Goal: Information Seeking & Learning: Learn about a topic

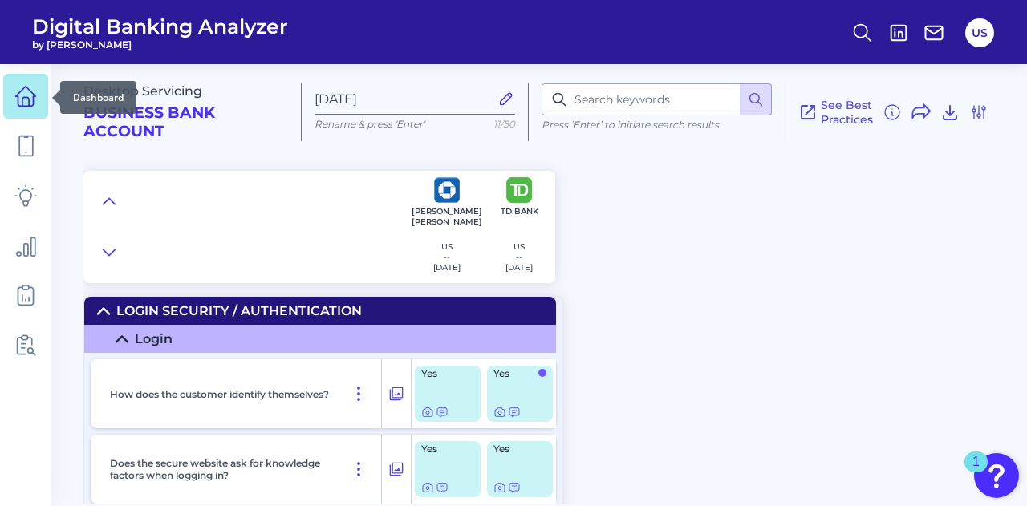
click at [35, 92] on icon at bounding box center [25, 96] width 22 height 22
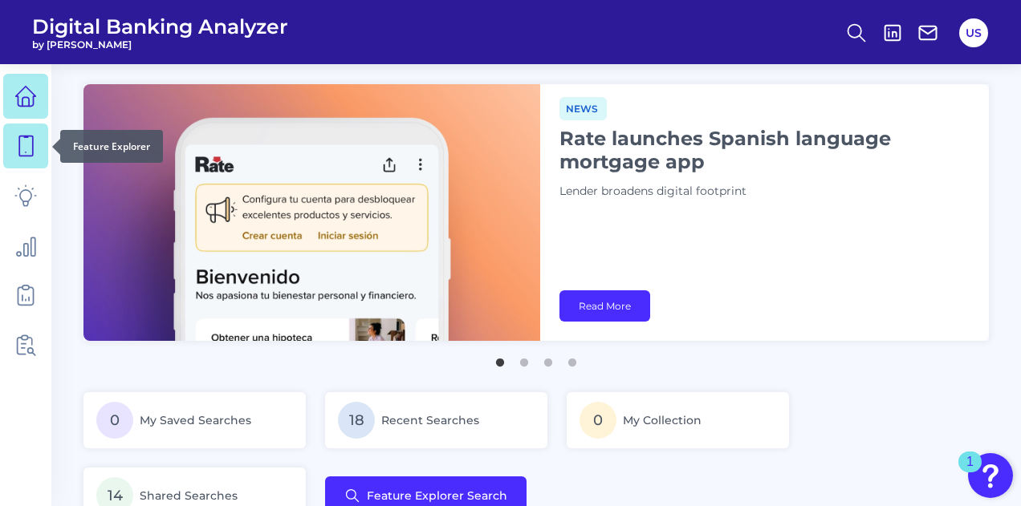
click at [26, 152] on icon at bounding box center [26, 146] width 14 height 20
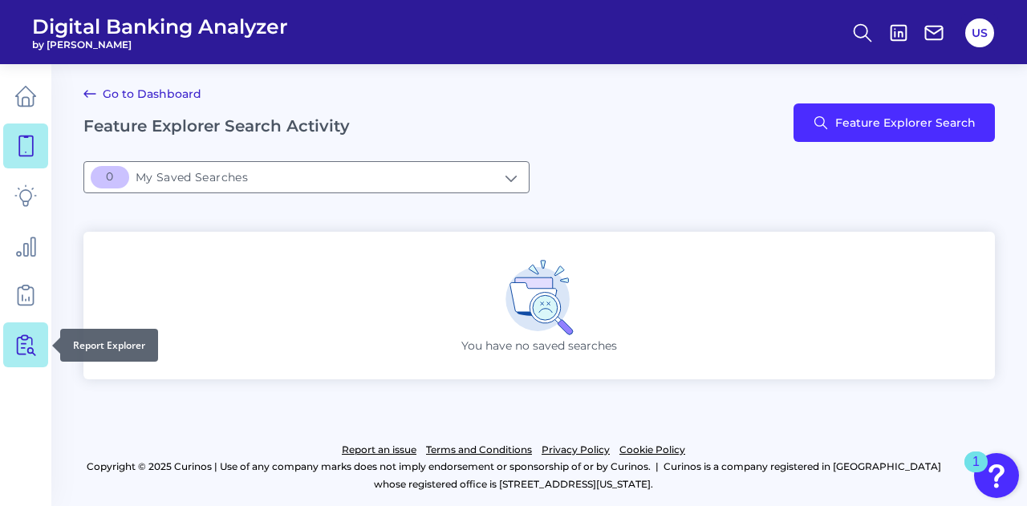
click at [25, 357] on link at bounding box center [25, 345] width 45 height 45
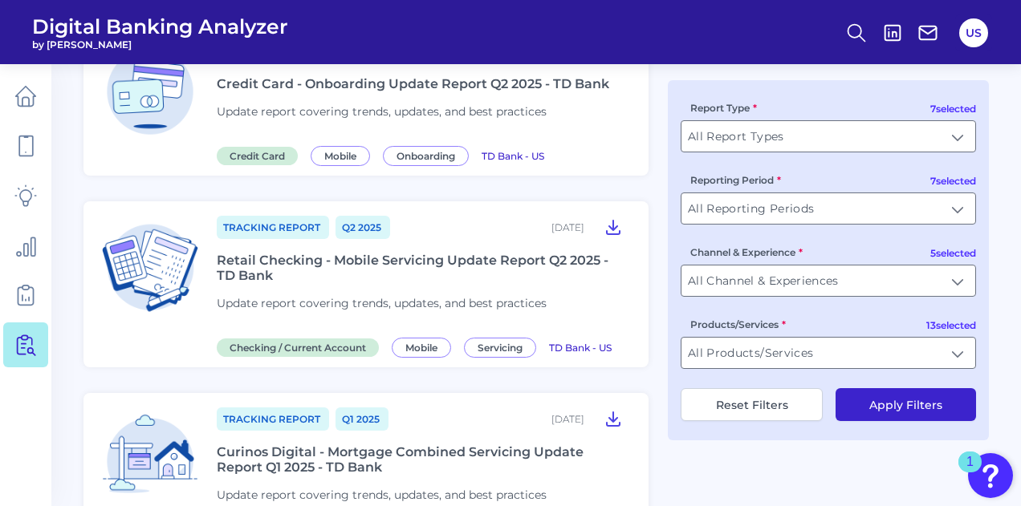
scroll to position [1225, 0]
click at [623, 219] on button at bounding box center [613, 228] width 32 height 26
click at [613, 221] on icon at bounding box center [613, 228] width 13 height 14
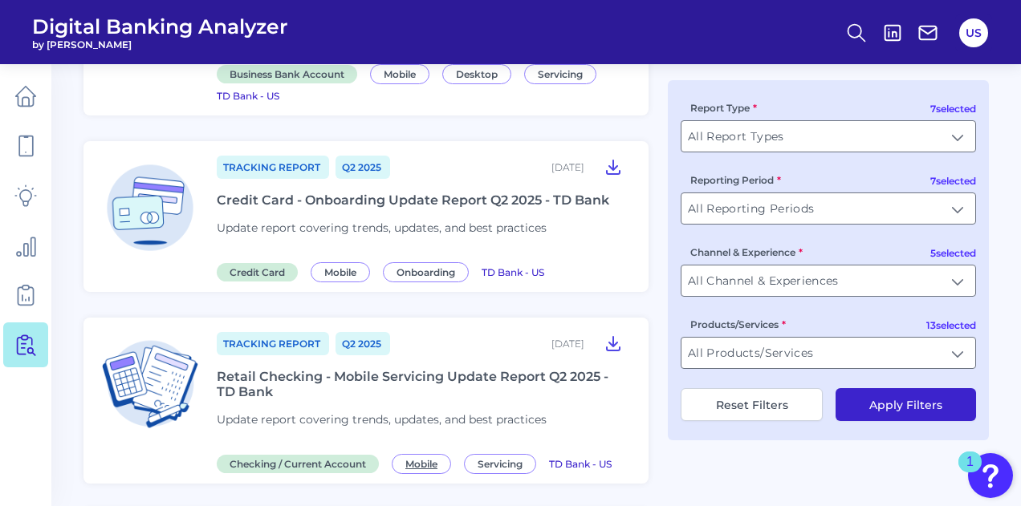
scroll to position [1111, 0]
click at [713, 355] on input "All Products/Services" at bounding box center [828, 353] width 294 height 30
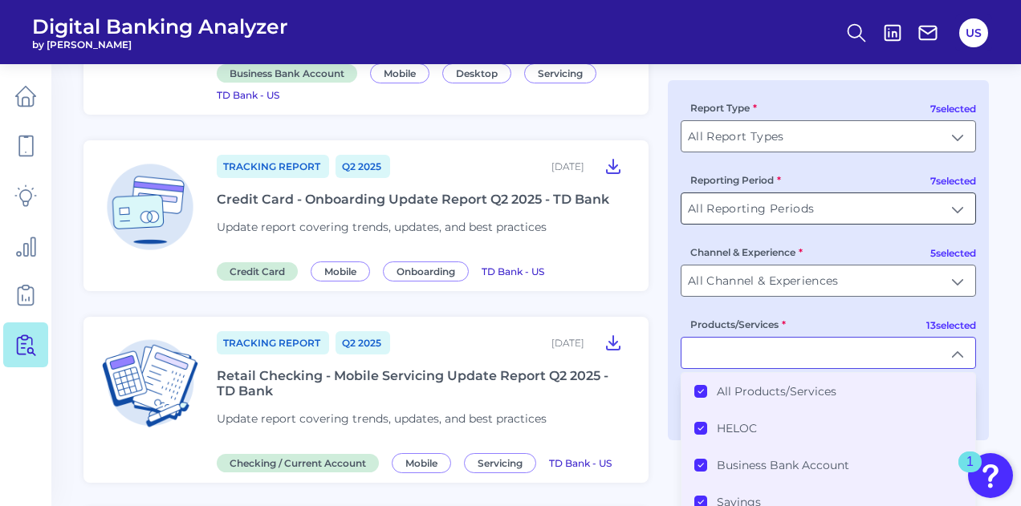
click at [807, 205] on input "All Reporting Periods" at bounding box center [828, 208] width 294 height 30
type input "All Products/Services"
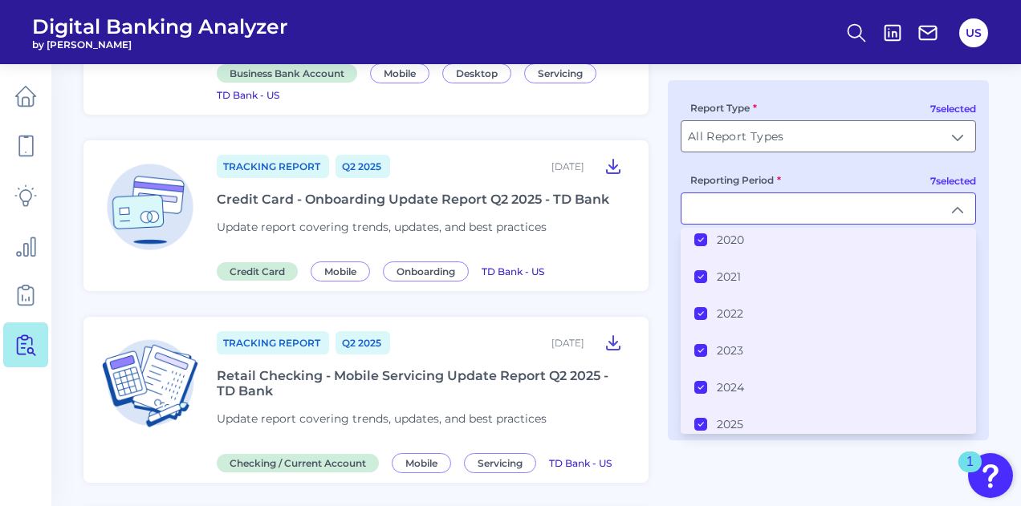
scroll to position [80, 0]
click at [865, 200] on input "Reporting Period" at bounding box center [828, 208] width 294 height 30
type input "All Reporting Periods"
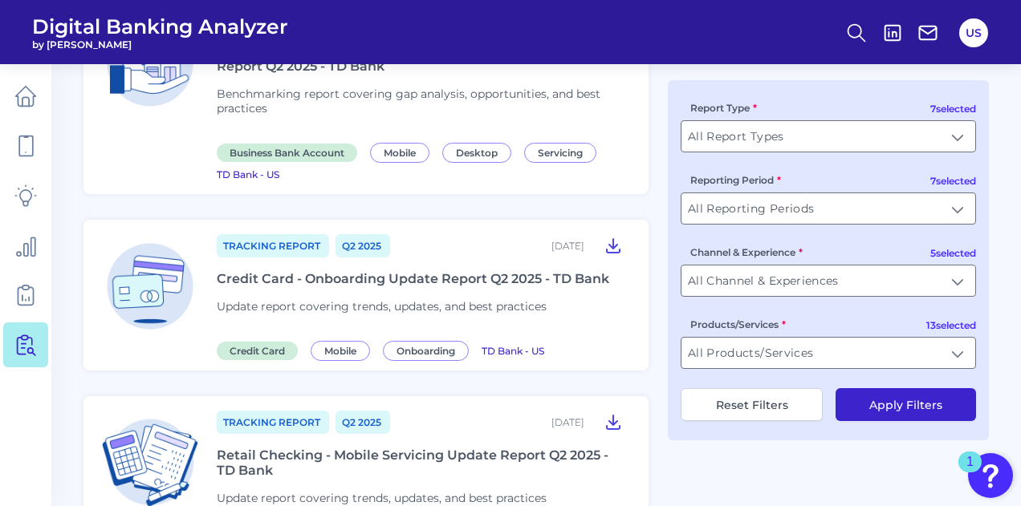
scroll to position [1028, 0]
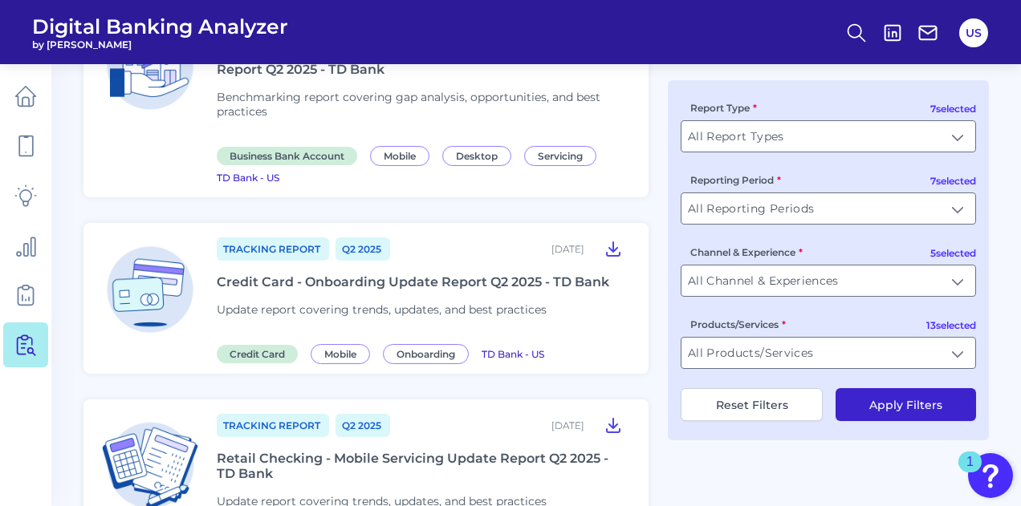
click at [318, 274] on div "Credit Card - Onboarding Update Report Q2 2025 - TD Bank" at bounding box center [413, 281] width 392 height 15
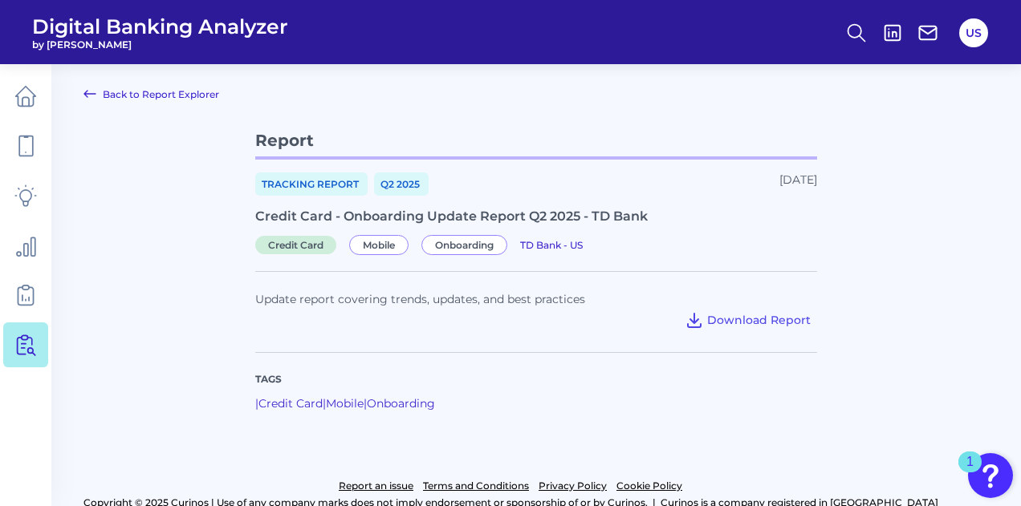
click at [91, 91] on icon at bounding box center [89, 93] width 19 height 19
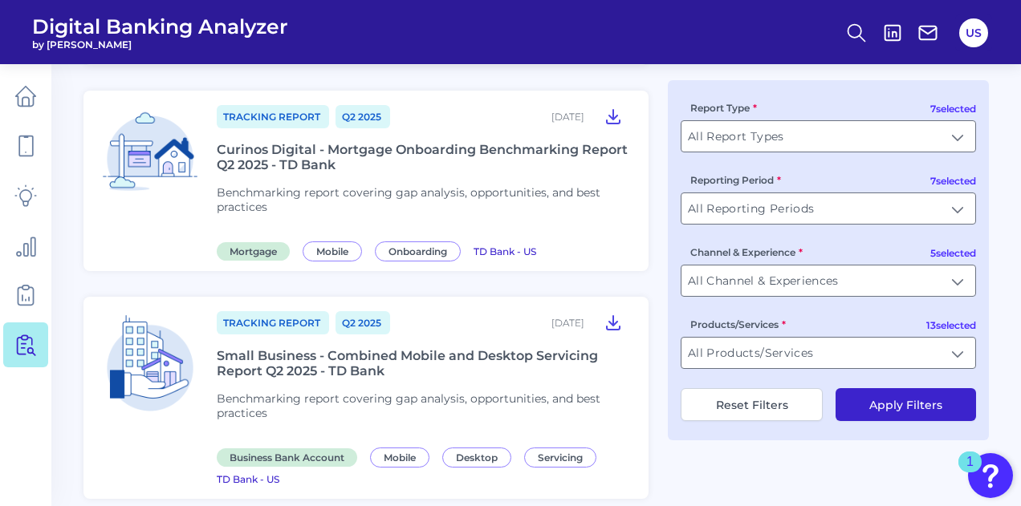
scroll to position [718, 0]
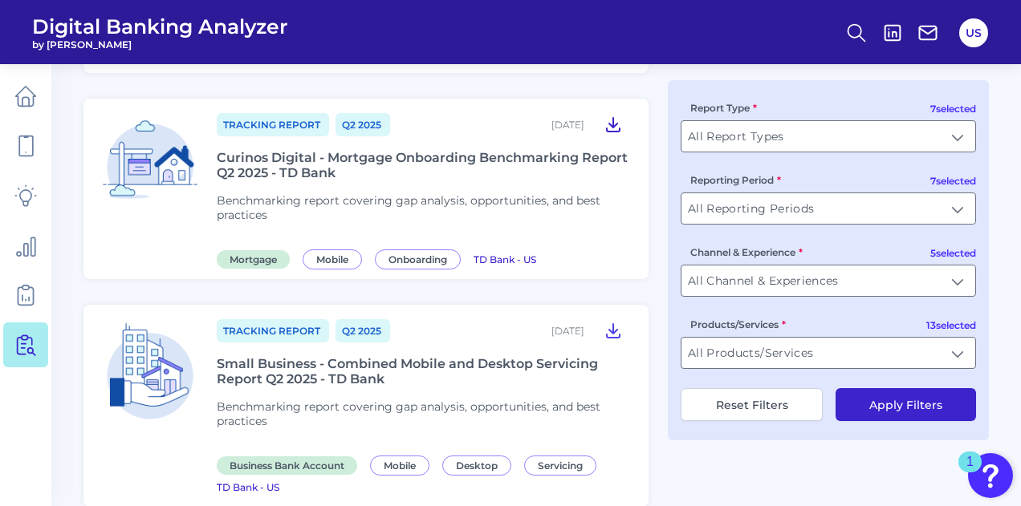
click at [615, 117] on icon at bounding box center [612, 124] width 19 height 19
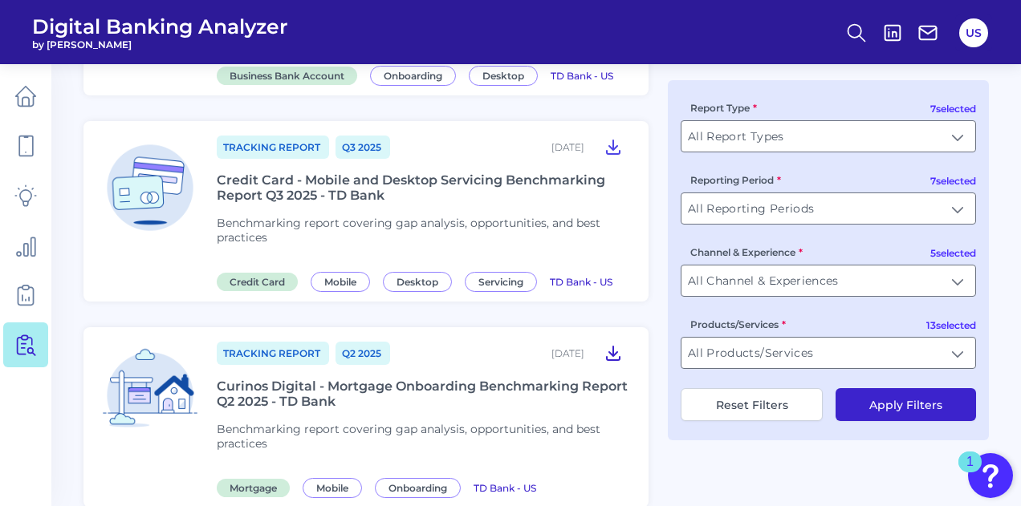
scroll to position [489, 0]
click at [607, 143] on icon at bounding box center [612, 147] width 19 height 19
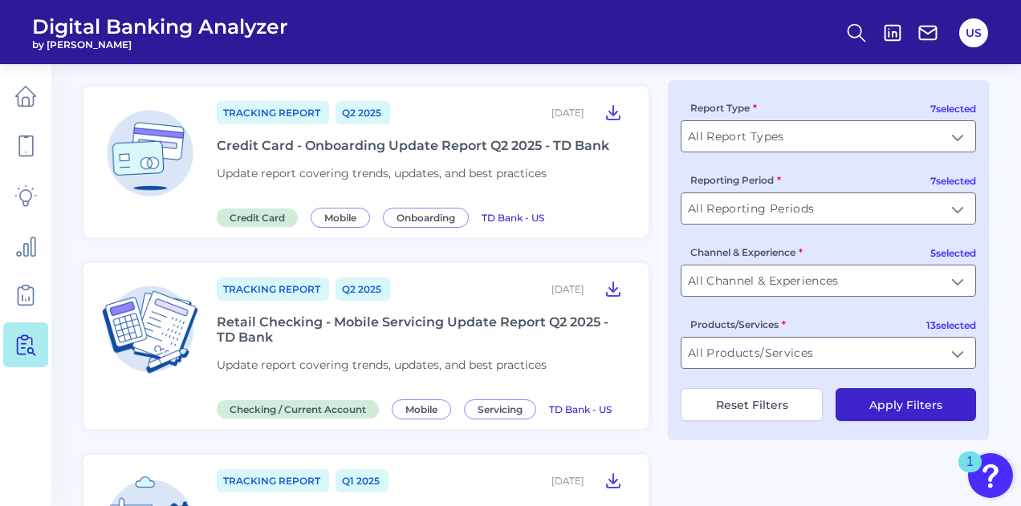
scroll to position [1167, 0]
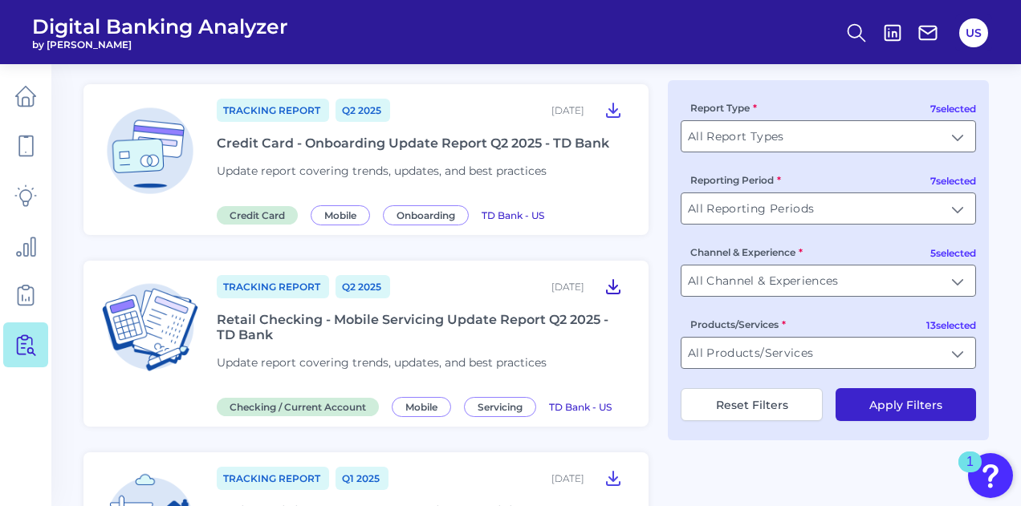
click at [613, 280] on icon at bounding box center [613, 287] width 13 height 14
click at [644, 35] on header "Digital Banking Analyzer by [PERSON_NAME] US" at bounding box center [510, 32] width 1021 height 64
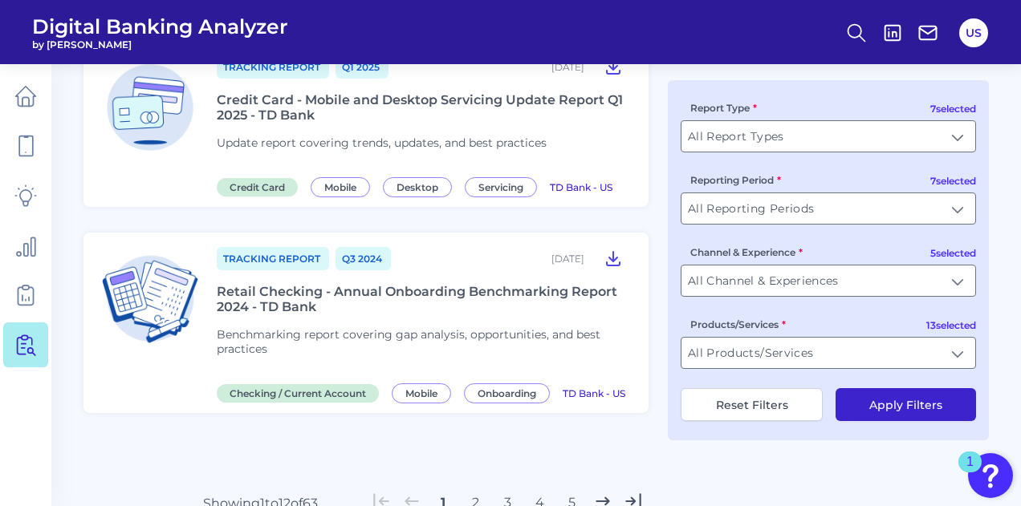
scroll to position [2265, 0]
click at [607, 261] on icon at bounding box center [612, 257] width 19 height 19
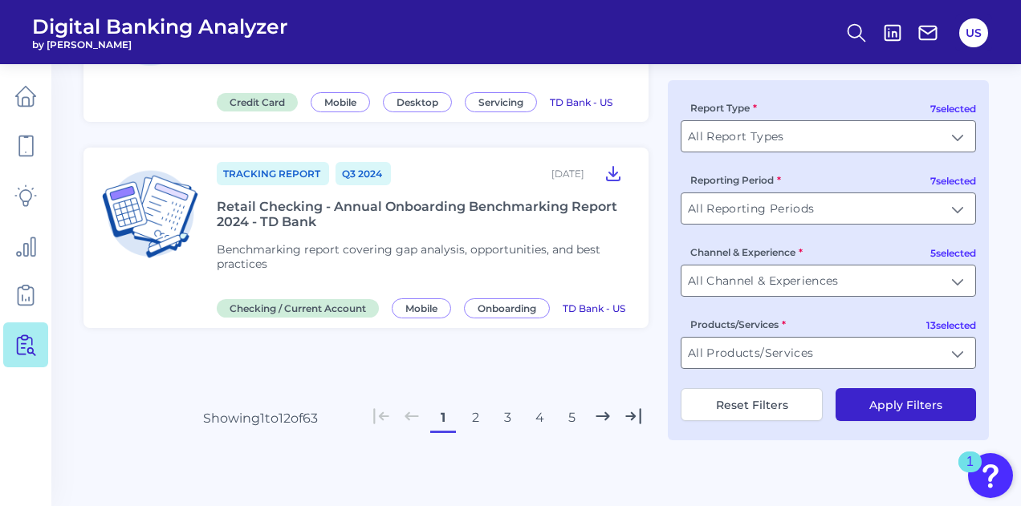
scroll to position [2370, 0]
click at [473, 420] on button "2" at bounding box center [475, 418] width 26 height 26
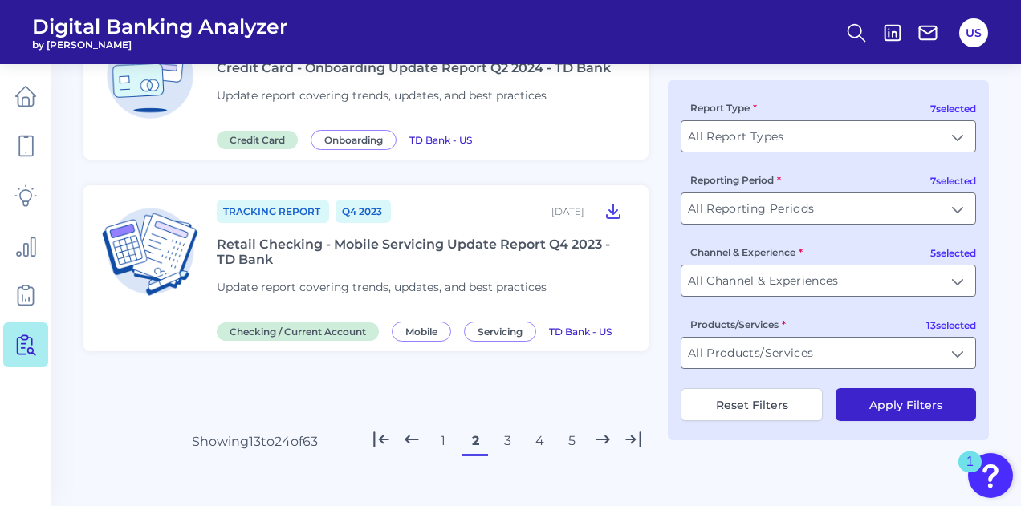
scroll to position [2414, 0]
click at [615, 201] on icon at bounding box center [612, 210] width 19 height 19
click at [814, 134] on input "All Report Types" at bounding box center [828, 136] width 294 height 30
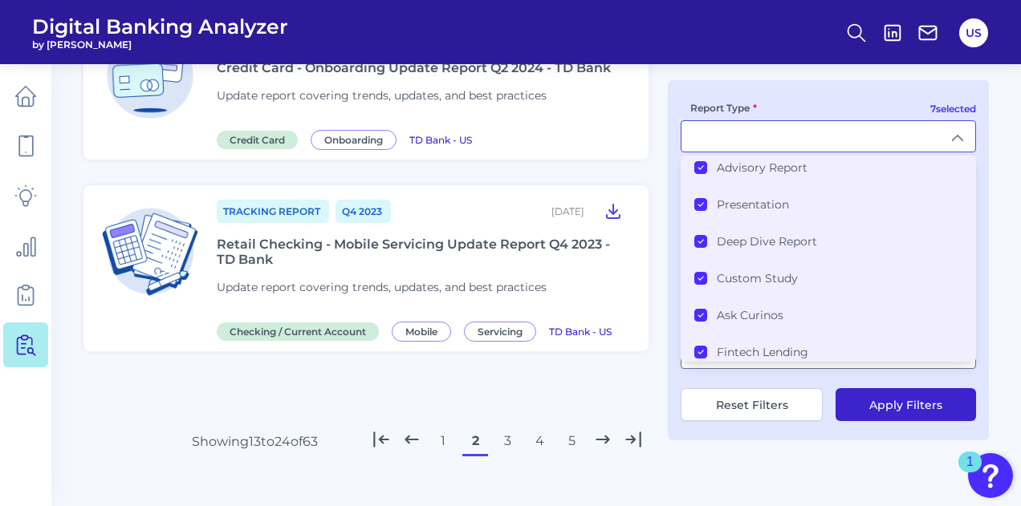
scroll to position [0, 0]
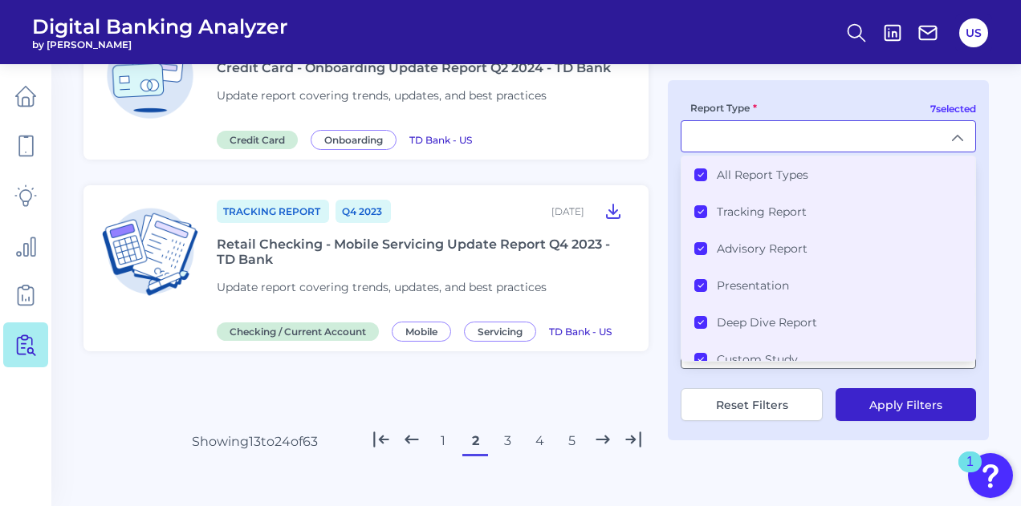
click at [699, 180] on Types "All Report Types" at bounding box center [700, 175] width 13 height 13
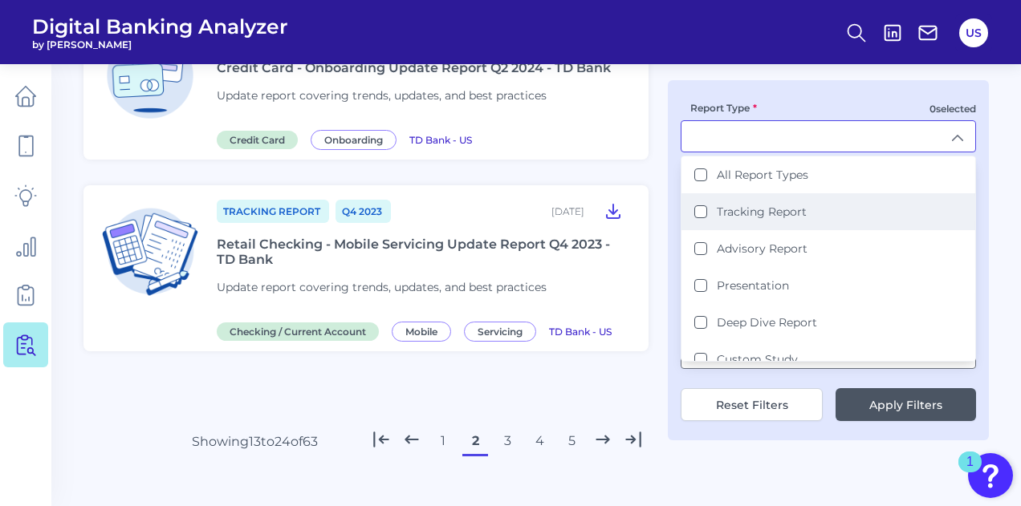
click at [699, 215] on Report "Tracking Report" at bounding box center [700, 211] width 13 height 13
type input "Tracking Report"
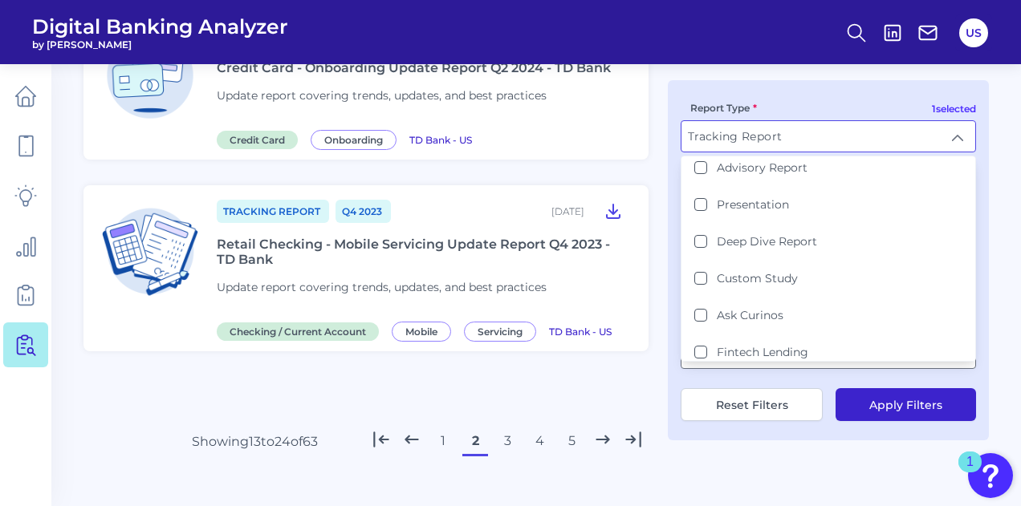
scroll to position [0, 0]
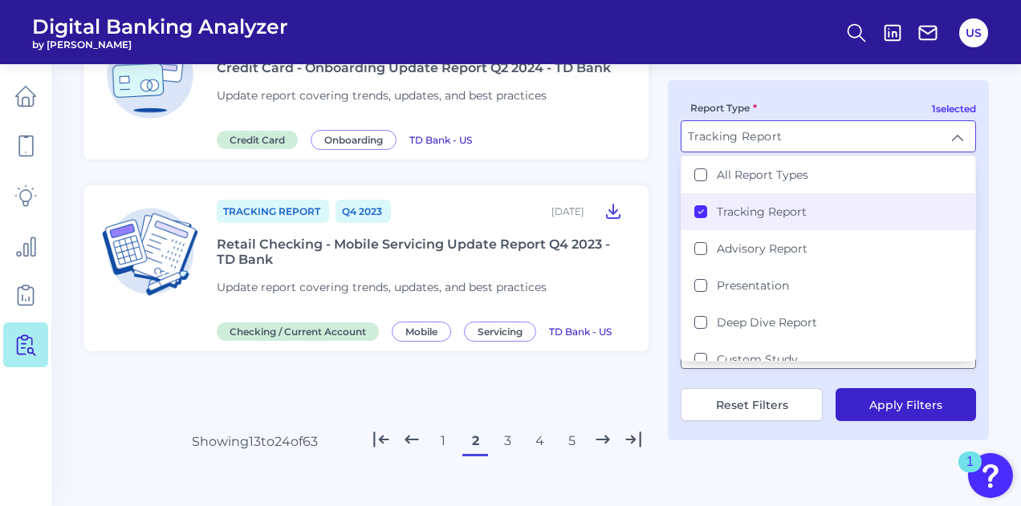
click at [835, 112] on div "Report Type Tracking Report Tracking Report All Report Types Tracking Report Ad…" at bounding box center [827, 126] width 295 height 53
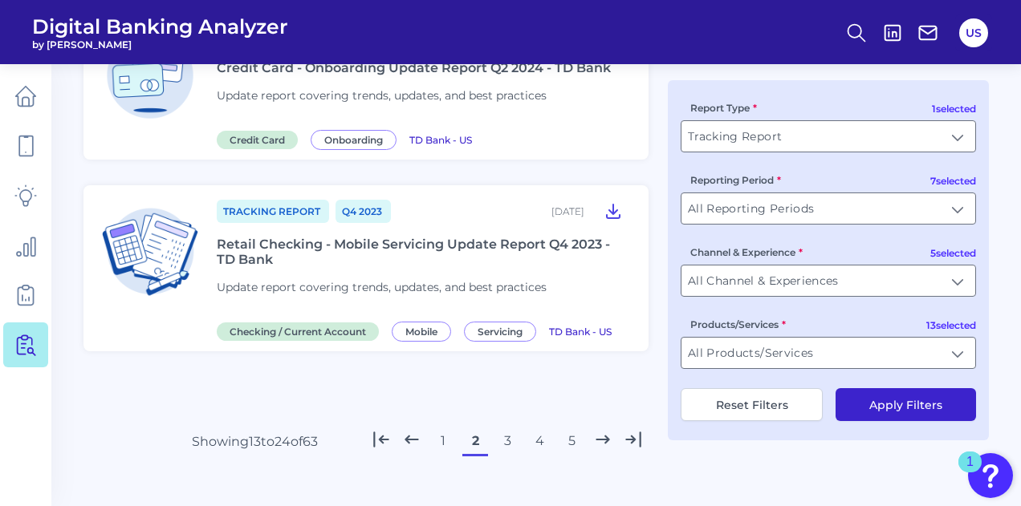
click at [886, 392] on button "Apply Filters" at bounding box center [905, 404] width 140 height 33
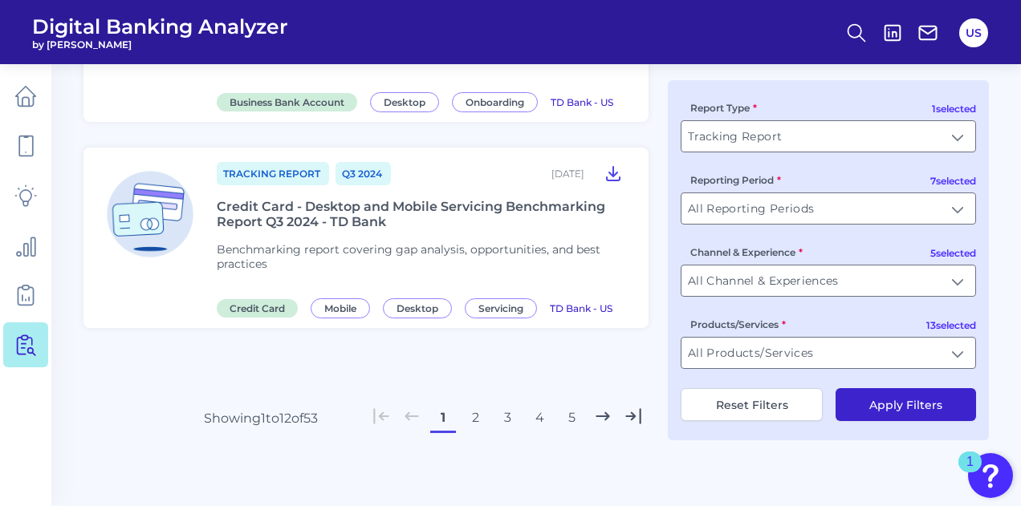
scroll to position [2240, 0]
click at [476, 421] on button "2" at bounding box center [475, 418] width 26 height 26
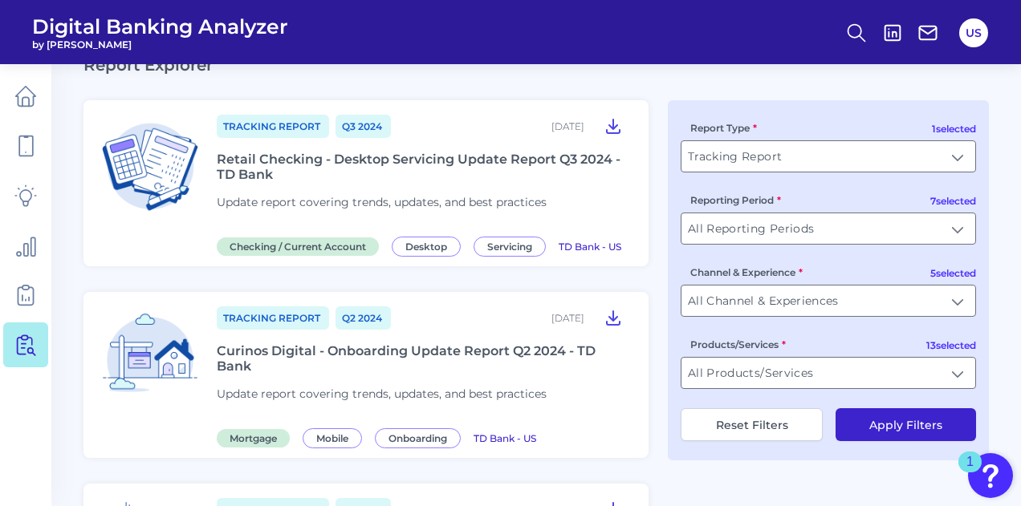
scroll to position [0, 0]
